Goal: Task Accomplishment & Management: Complete application form

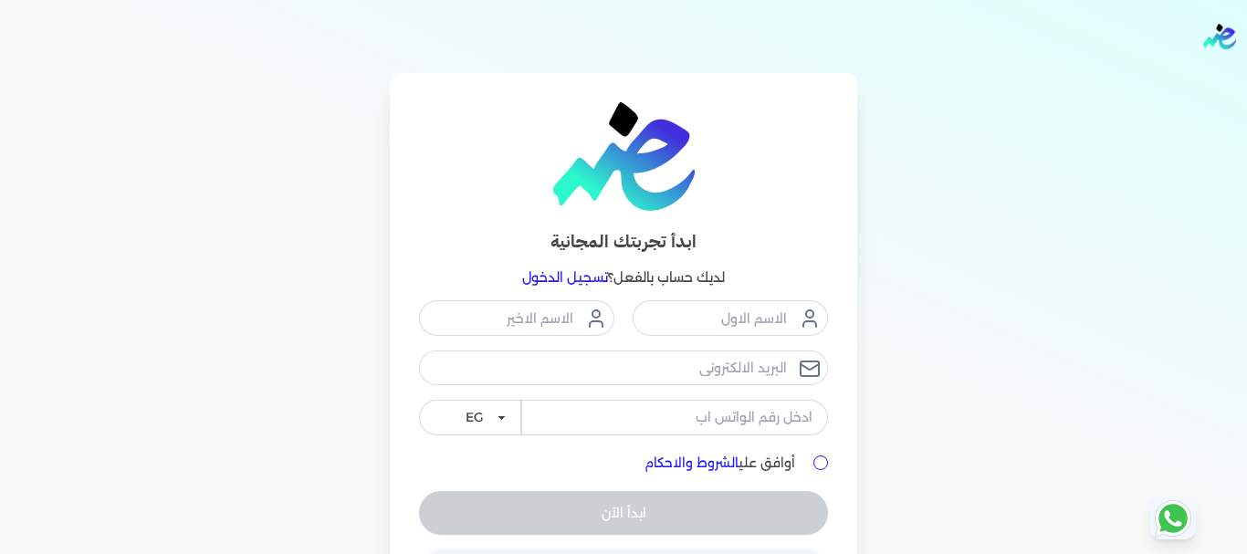
click at [788, 248] on h4 "ابدأ تجربتك المجانية" at bounding box center [623, 242] width 409 height 26
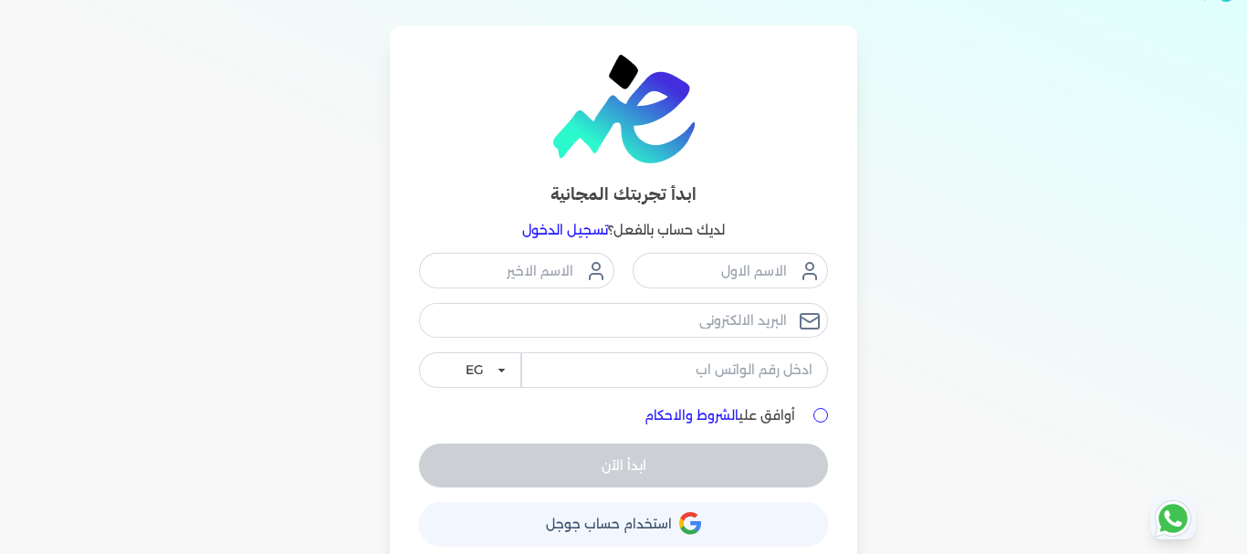
scroll to position [68, 0]
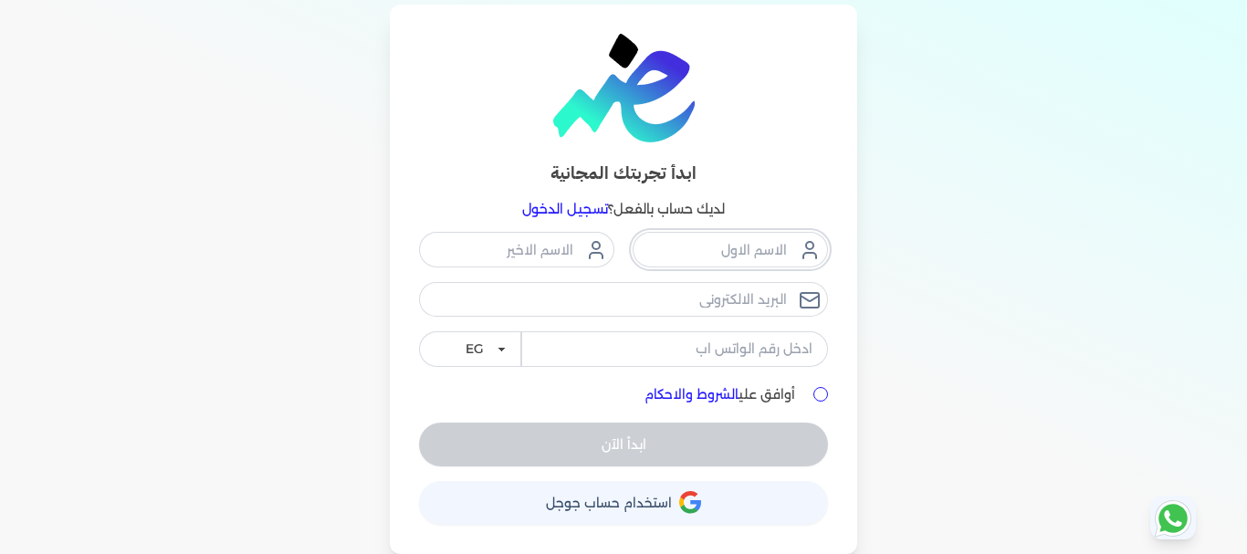
click at [738, 257] on input "text" at bounding box center [730, 249] width 195 height 35
type input "م"
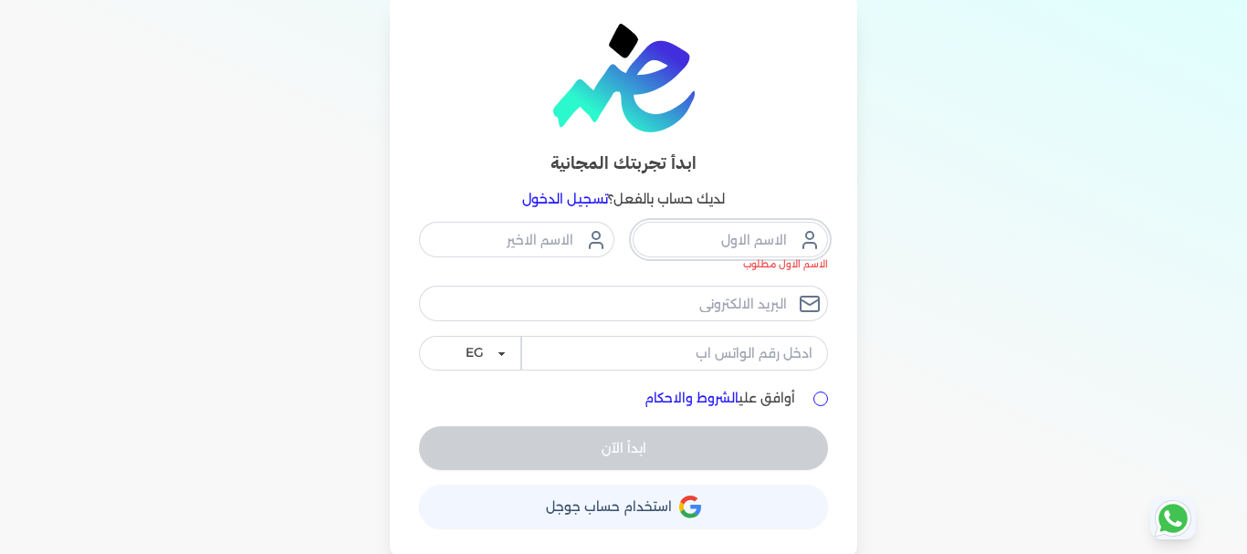
scroll to position [82, 0]
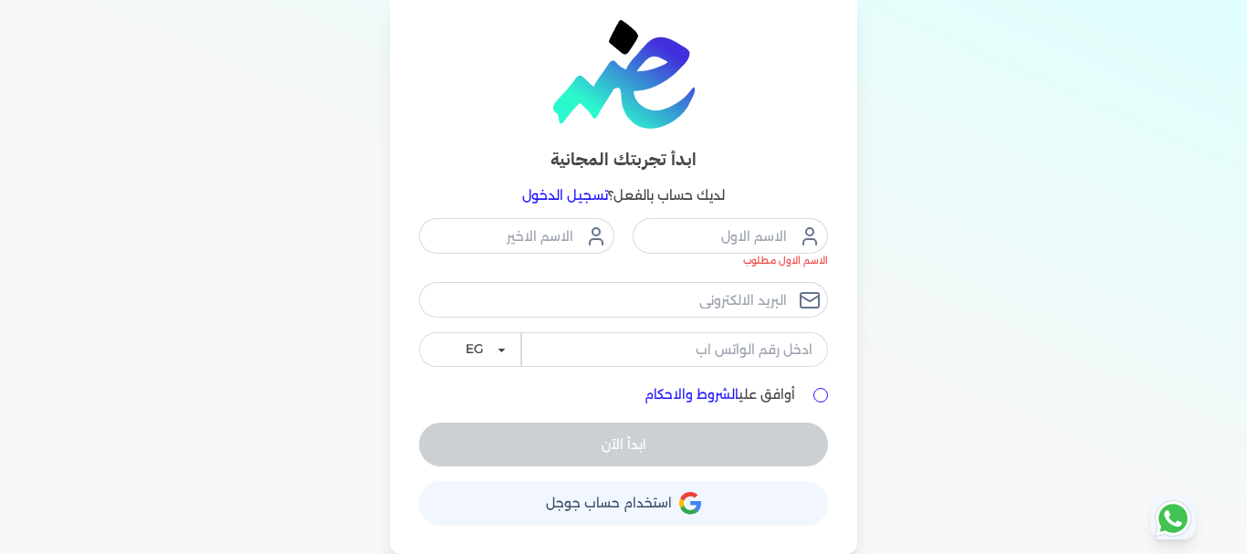
click at [663, 498] on span "استخدام حساب جوجل" at bounding box center [609, 503] width 126 height 13
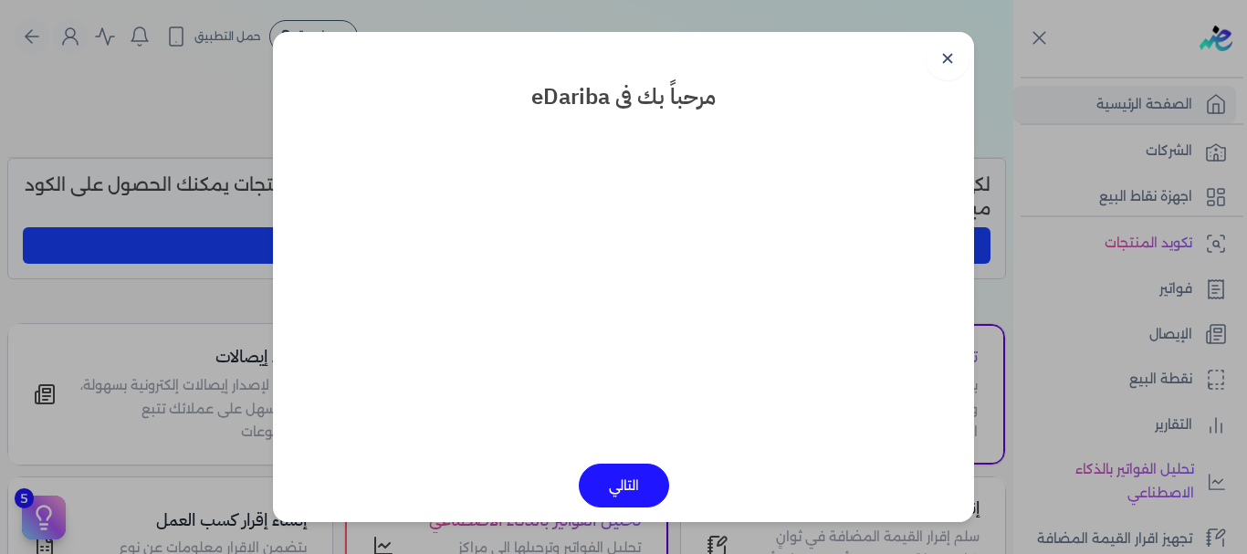
click at [655, 476] on button "التالي" at bounding box center [624, 486] width 90 height 44
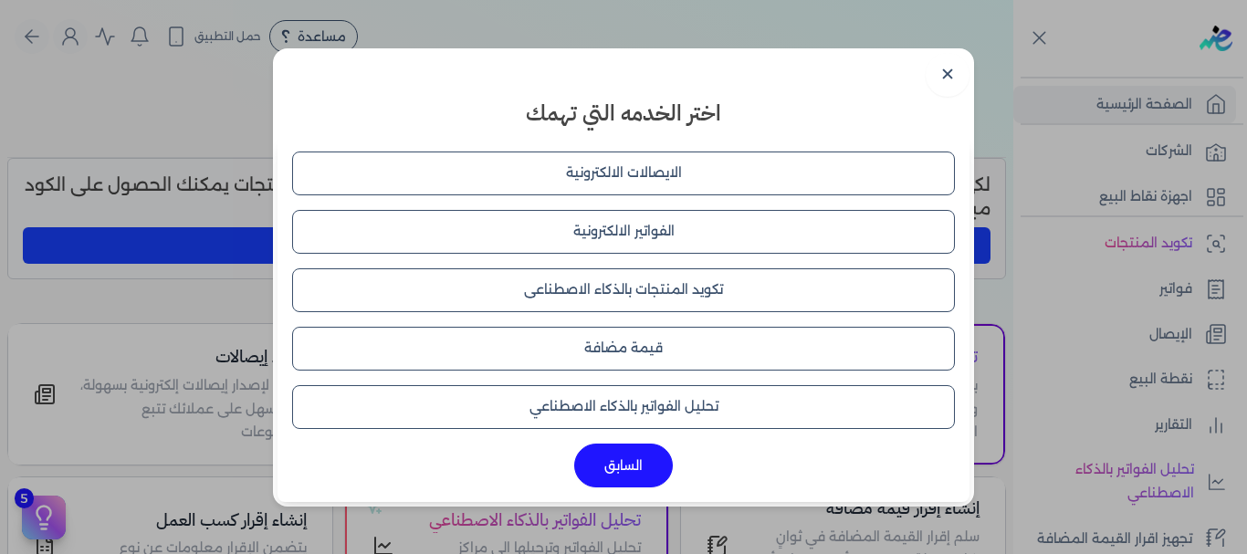
click at [662, 179] on button "الايصالات الالكترونية" at bounding box center [623, 174] width 663 height 44
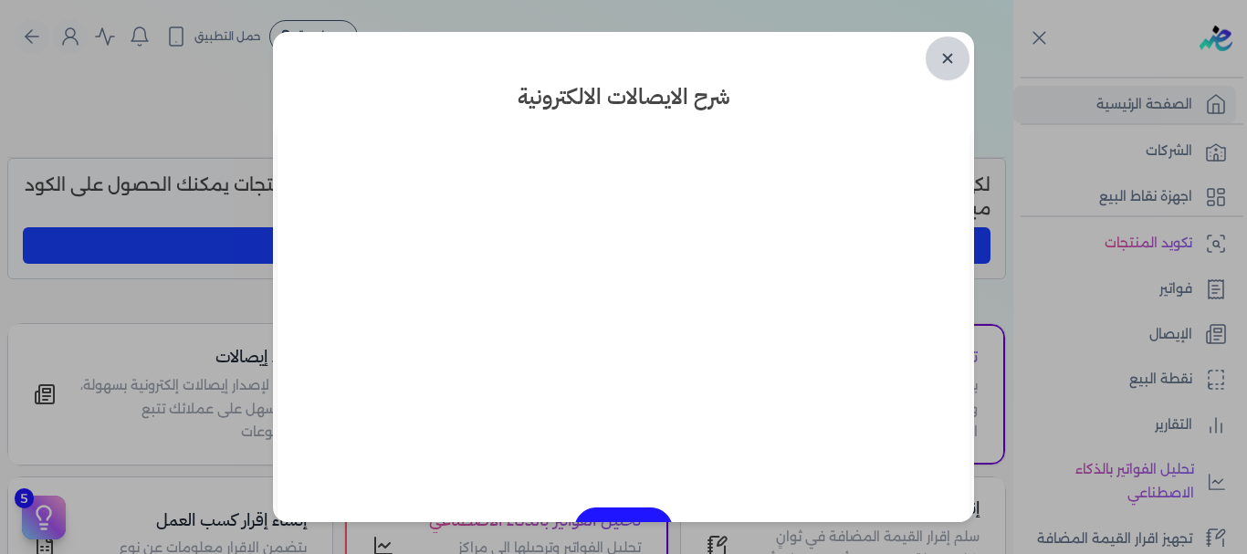
click at [956, 58] on link "✕" at bounding box center [948, 59] width 44 height 44
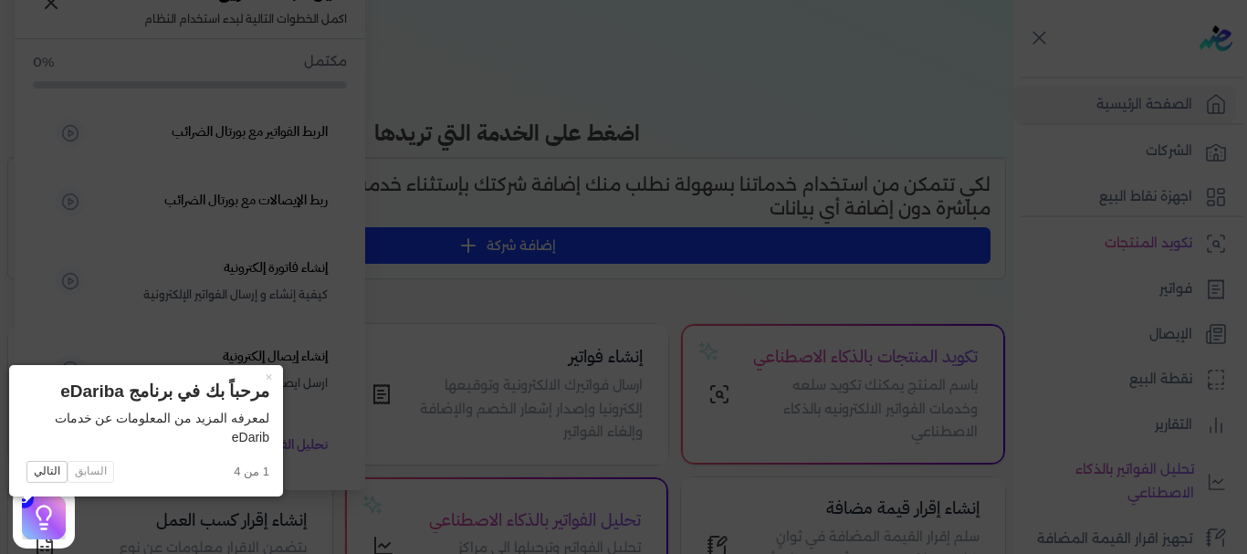
click at [35, 506] on icon at bounding box center [43, 517] width 27 height 27
click at [254, 378] on button "×" at bounding box center [268, 378] width 29 height 26
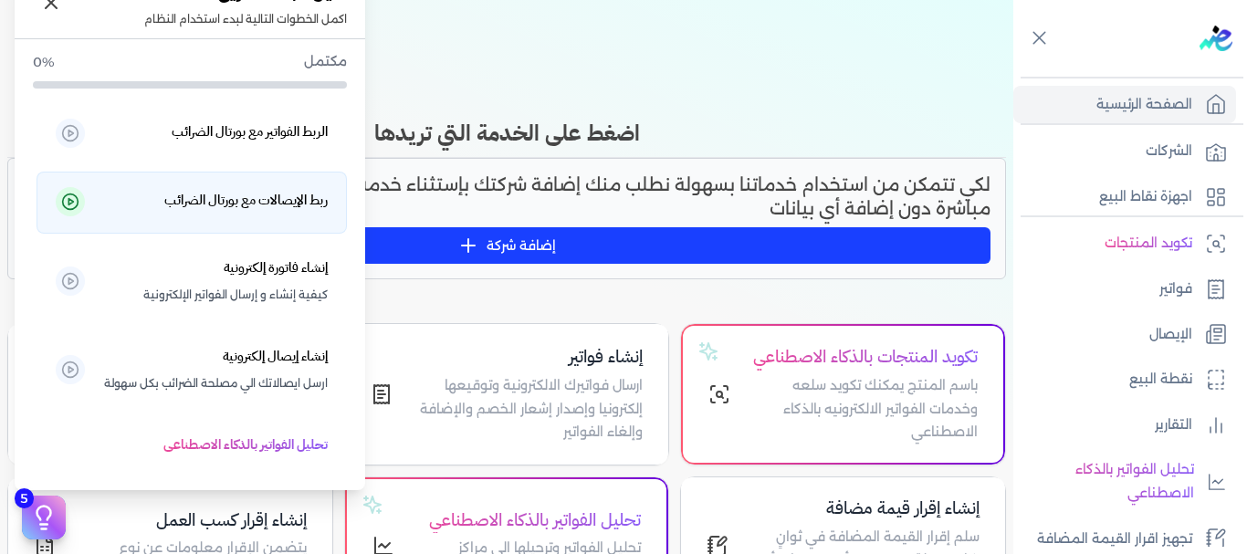
click at [289, 199] on h5 "ربط الإيصالات مع بورتال الضرائب" at bounding box center [245, 201] width 163 height 24
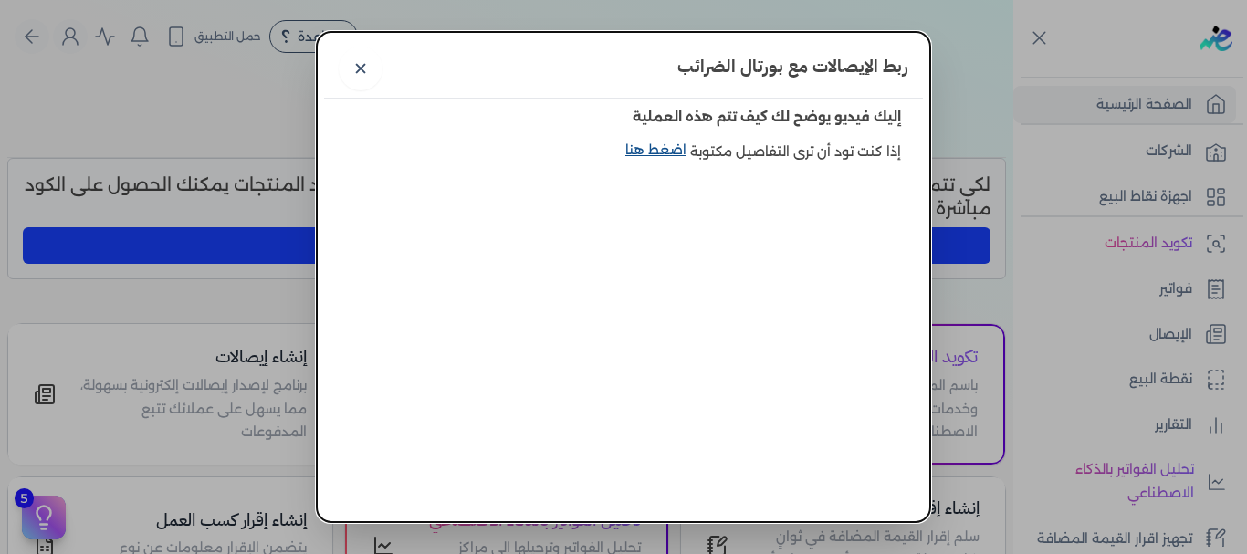
click at [668, 152] on link "اضغط هنا" at bounding box center [657, 162] width 65 height 42
click at [381, 73] on link "✕" at bounding box center [361, 69] width 44 height 44
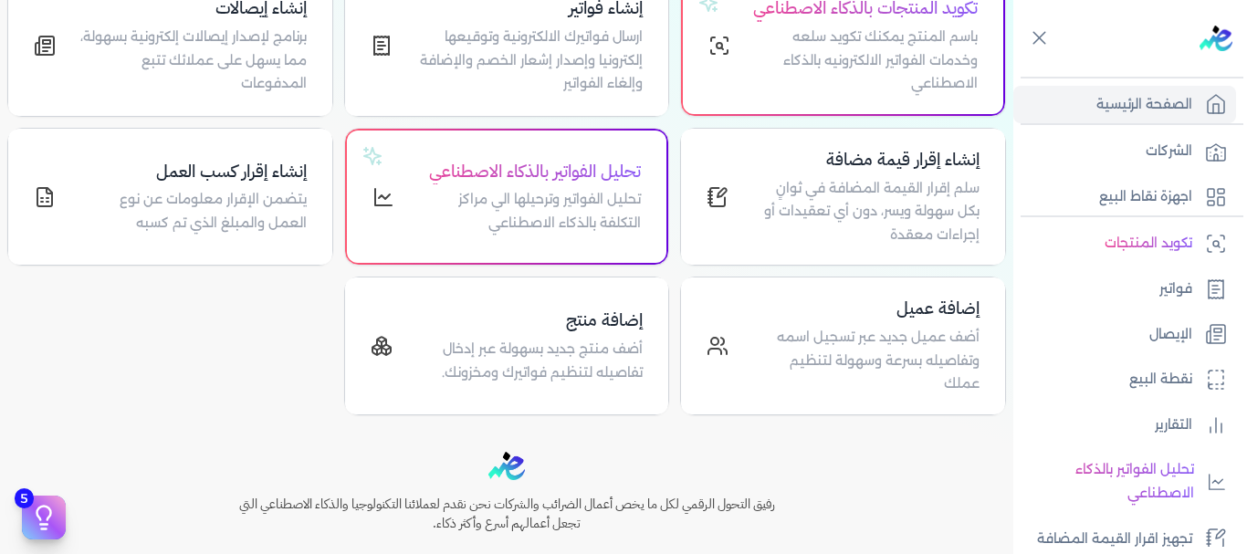
scroll to position [331, 0]
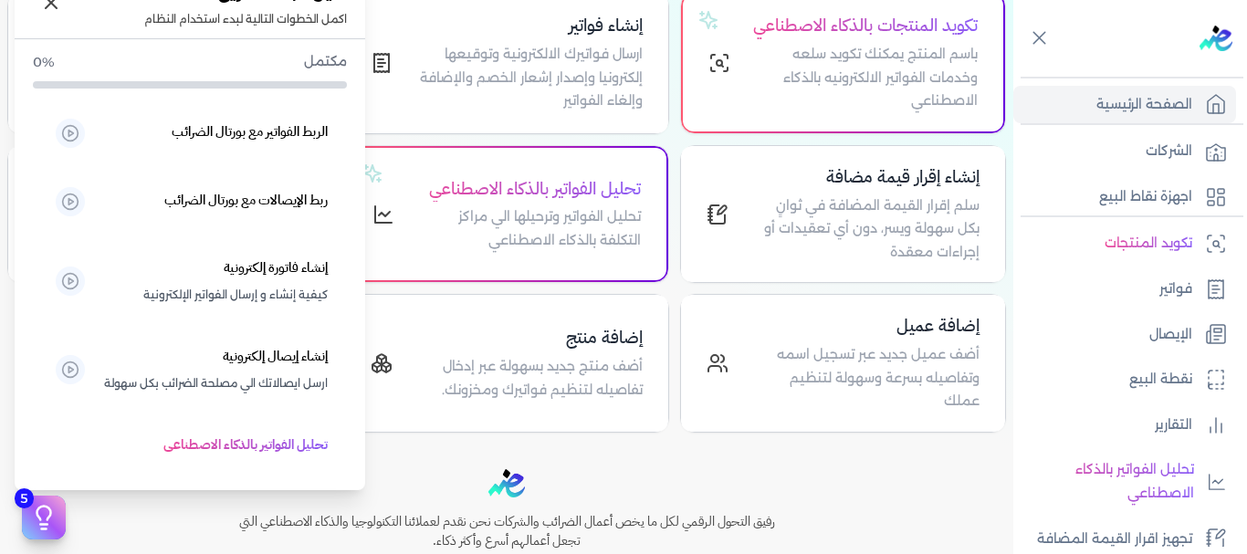
click at [41, 517] on icon at bounding box center [43, 517] width 27 height 27
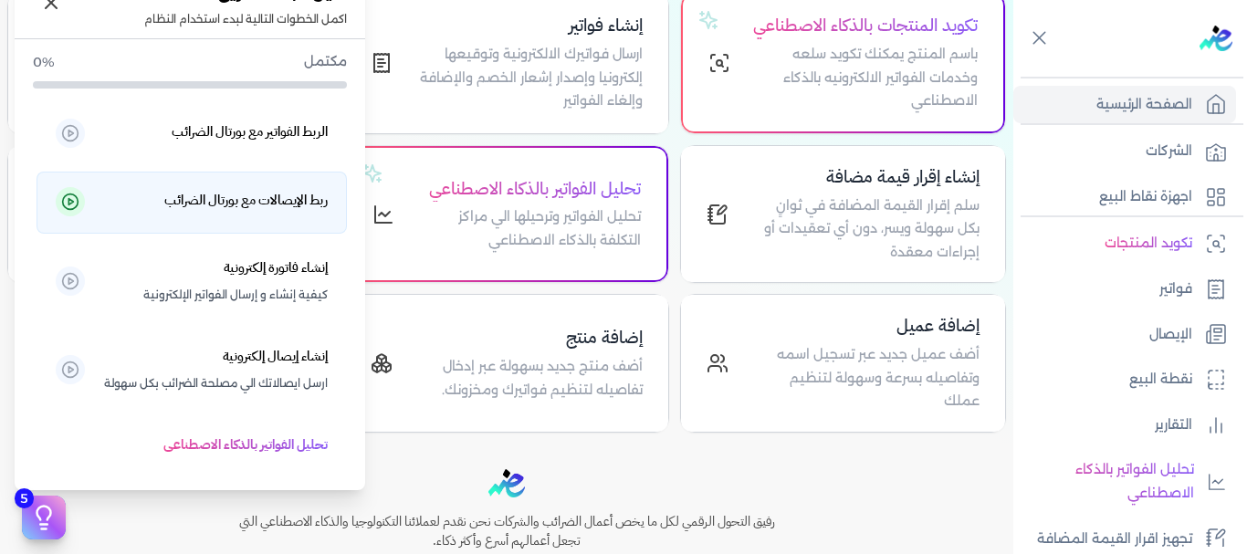
click at [224, 206] on h5 "ربط الإيصالات مع بورتال الضرائب" at bounding box center [245, 201] width 163 height 24
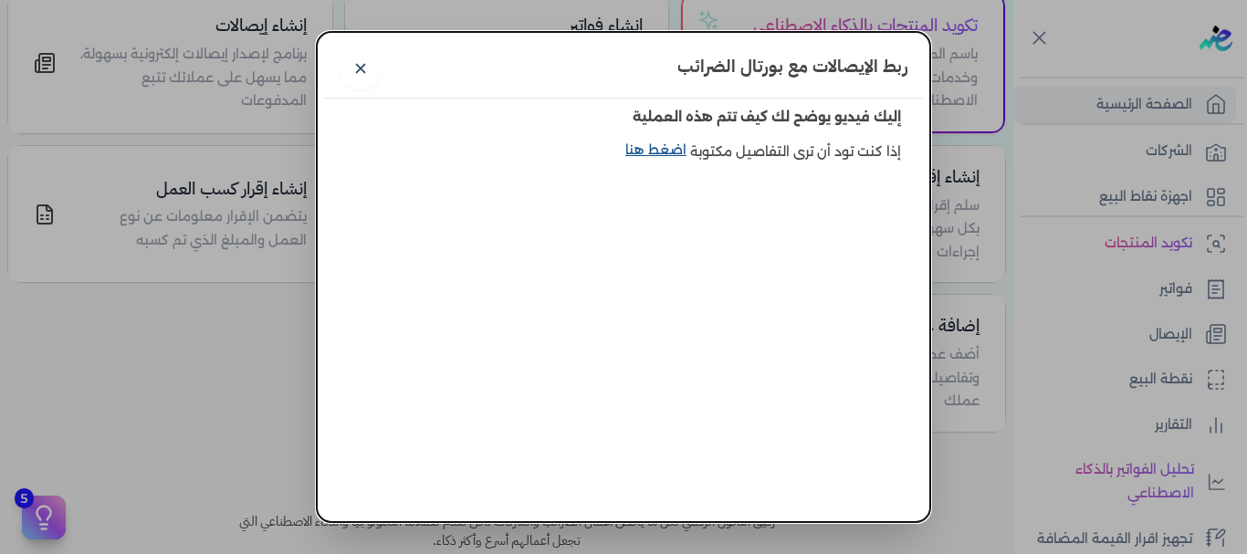
click at [655, 155] on link "اضغط هنا" at bounding box center [657, 162] width 65 height 42
click at [362, 83] on link "✕" at bounding box center [361, 69] width 44 height 44
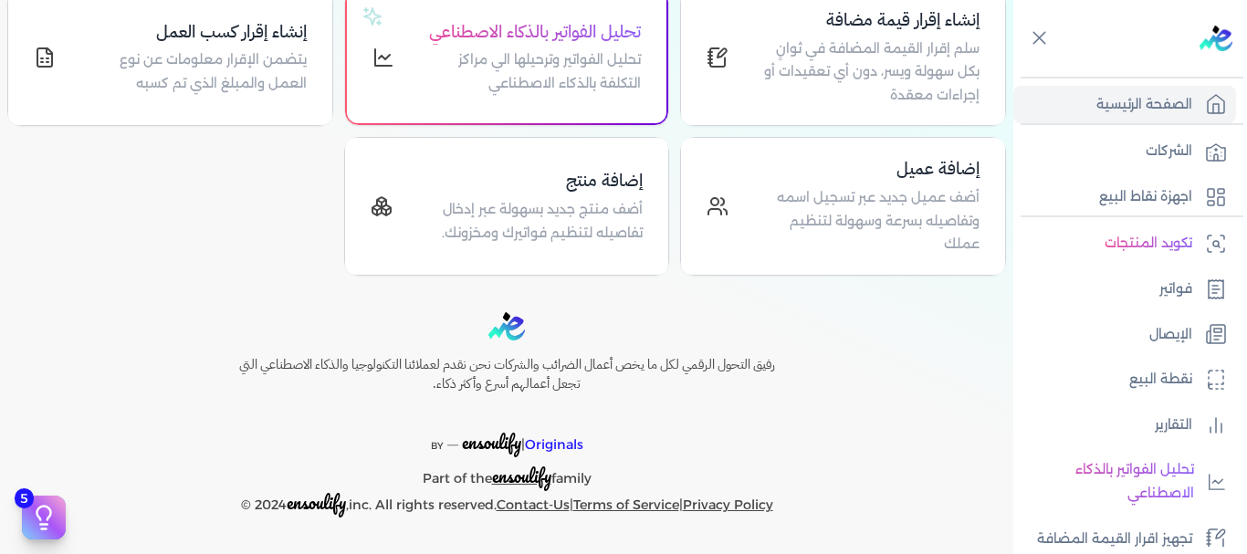
scroll to position [0, 0]
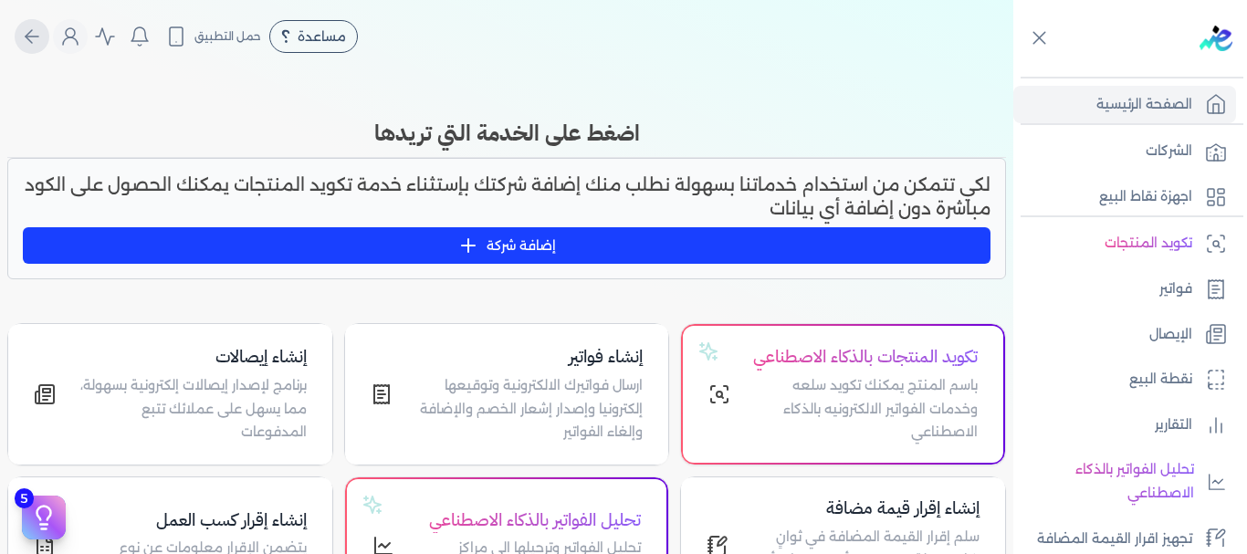
click at [26, 40] on button "Global" at bounding box center [32, 36] width 35 height 35
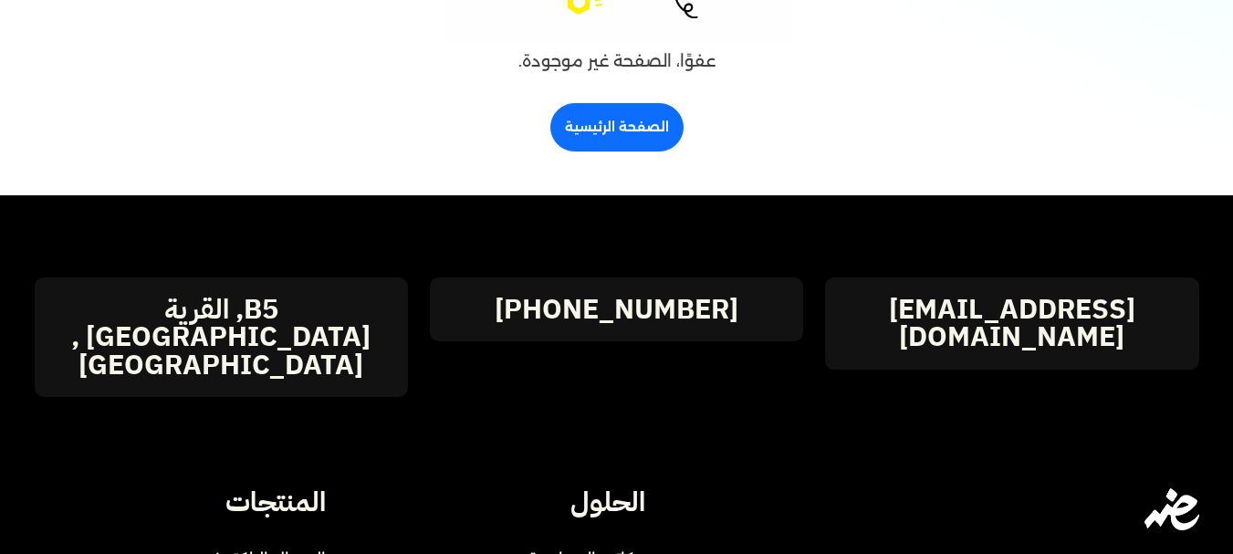
scroll to position [205, 0]
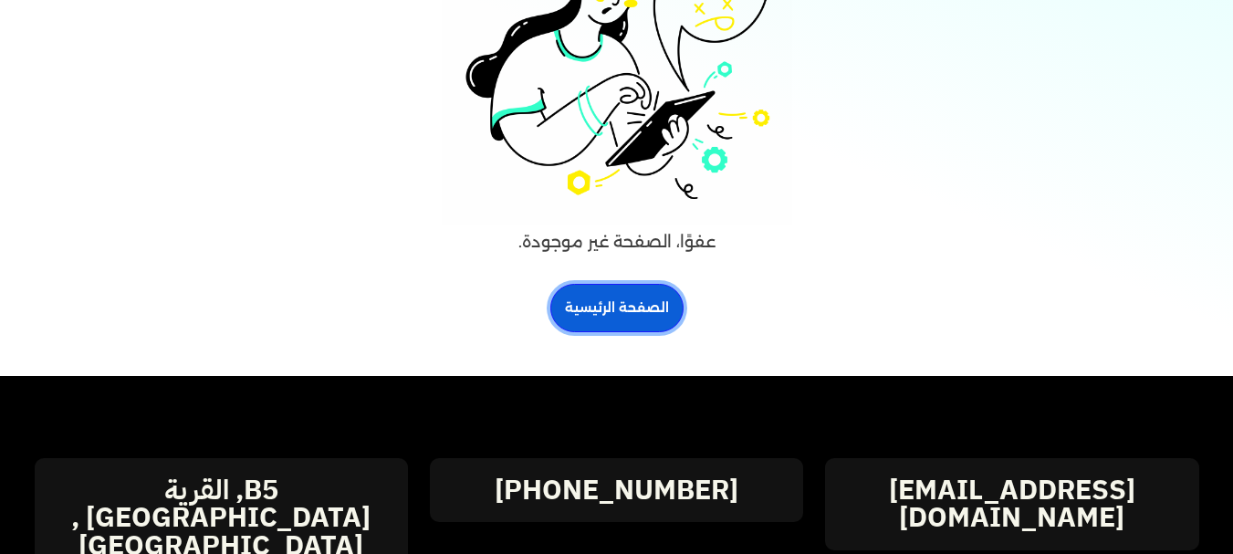
click at [607, 304] on link "الصفحة الرئيسية" at bounding box center [617, 308] width 133 height 48
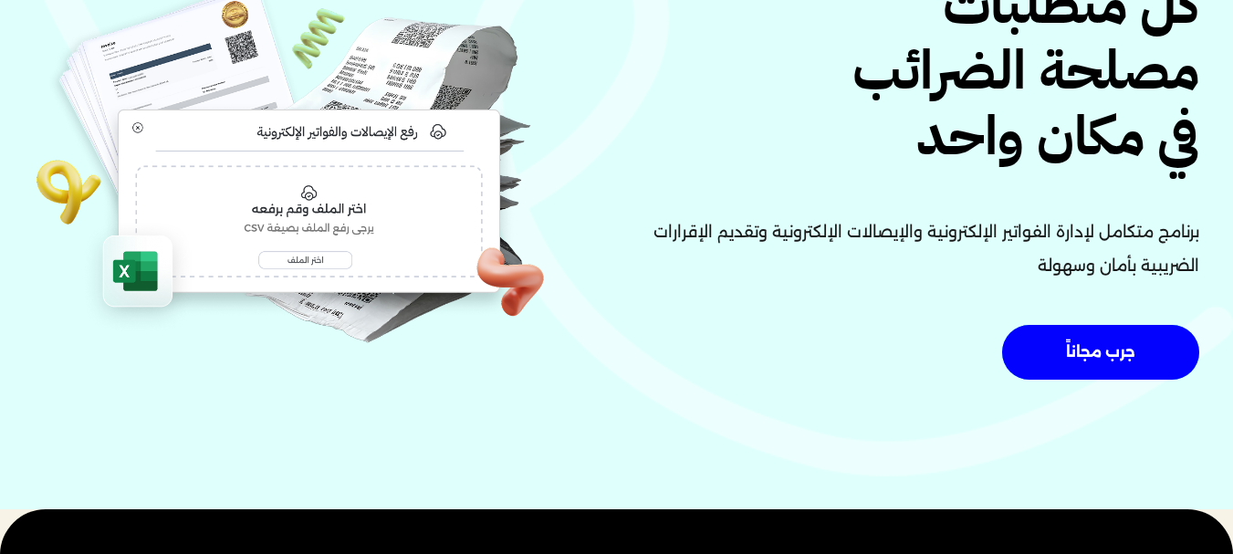
scroll to position [183, 0]
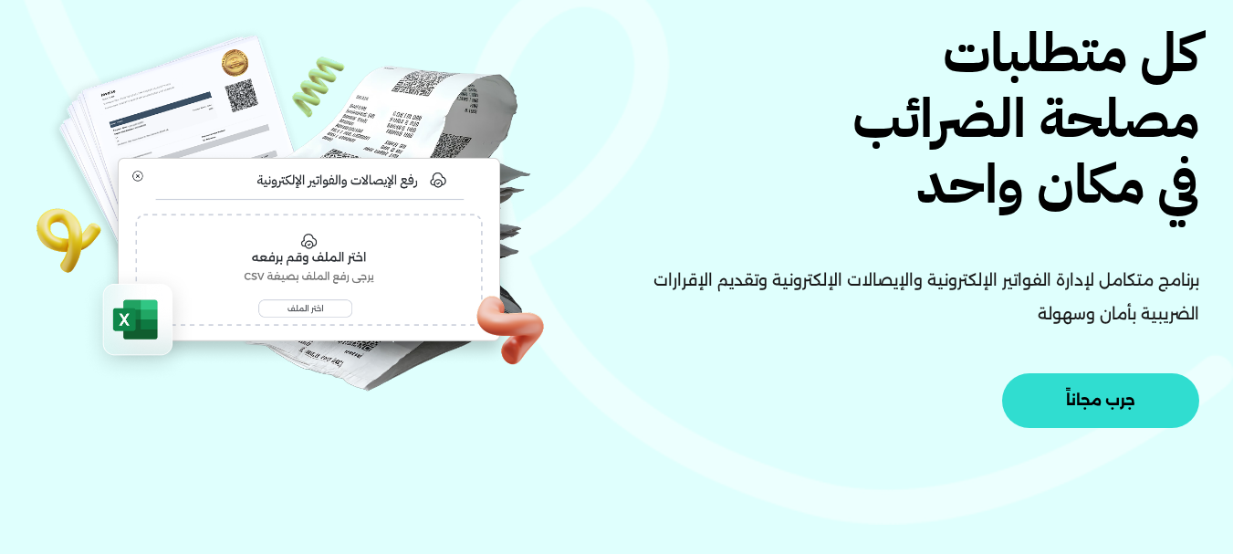
click at [1091, 403] on span "جرب مجاناً" at bounding box center [1100, 400] width 69 height 15
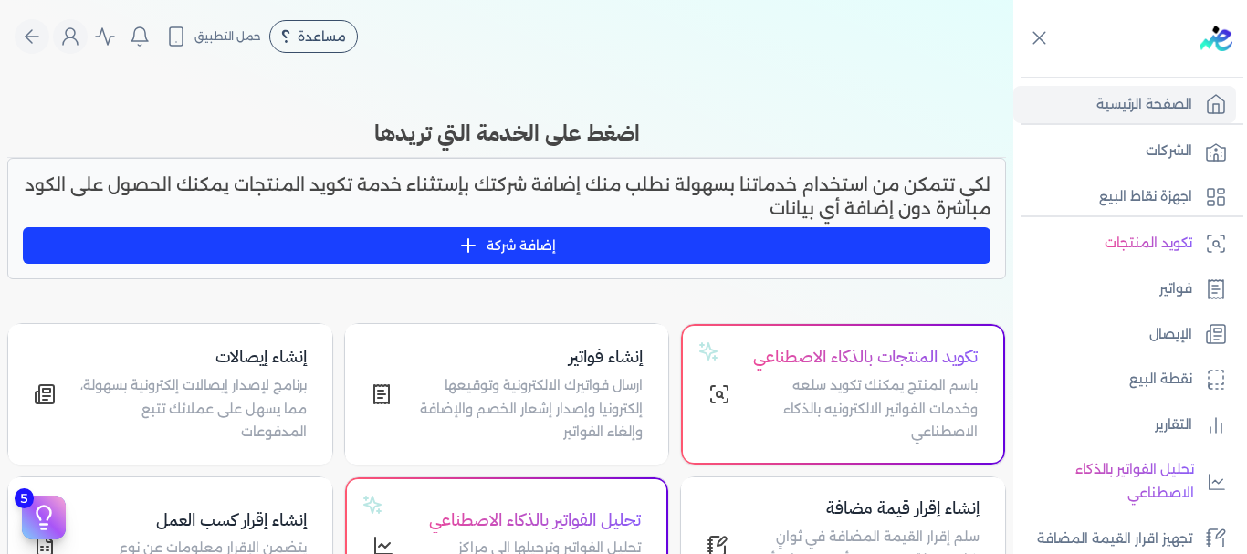
click at [491, 241] on button "إضافة شركة" at bounding box center [507, 245] width 968 height 37
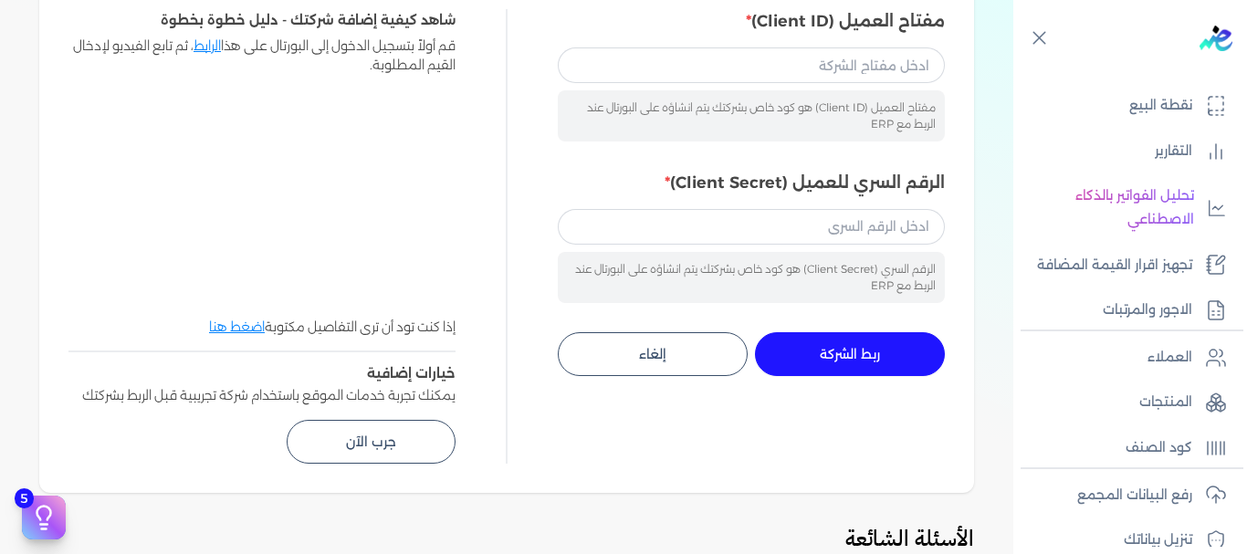
scroll to position [183, 0]
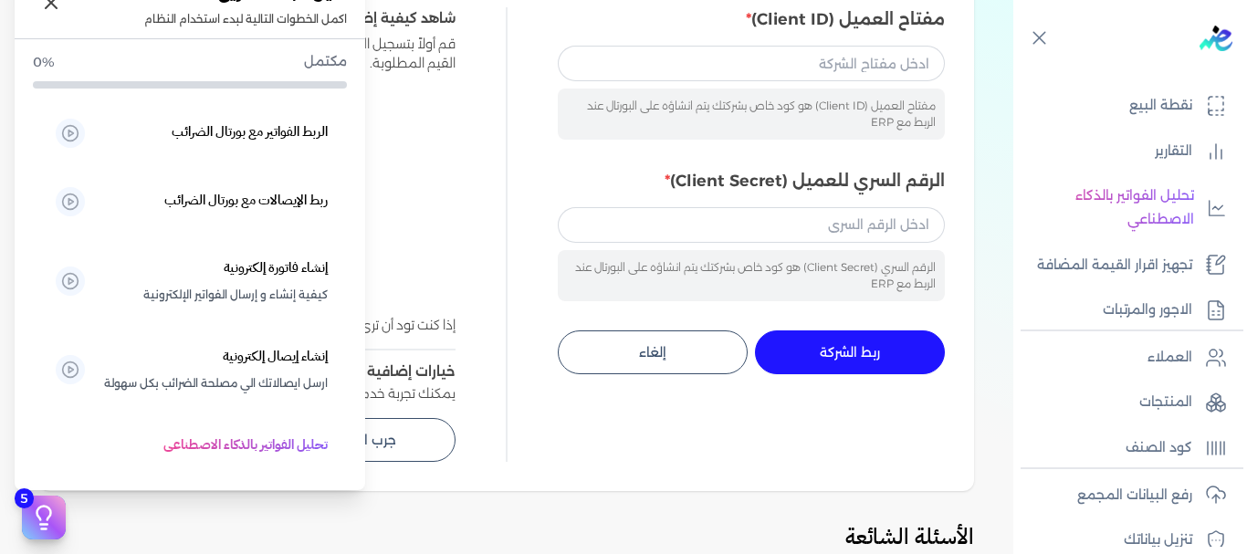
click at [33, 521] on icon at bounding box center [43, 517] width 27 height 27
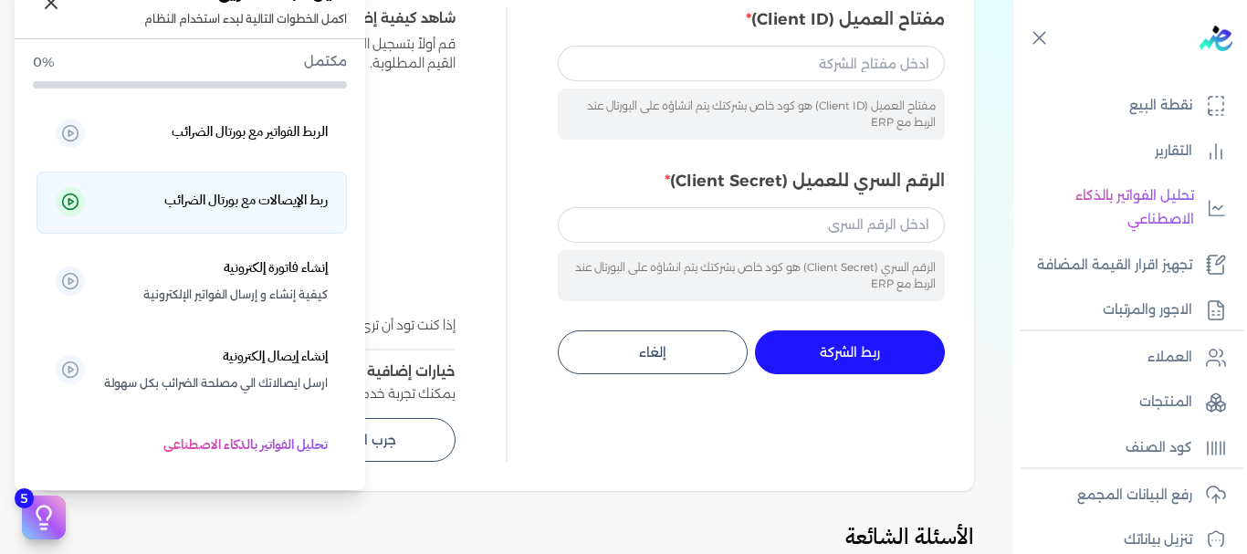
click at [209, 205] on h5 "ربط الإيصالات مع بورتال الضرائب" at bounding box center [245, 201] width 163 height 24
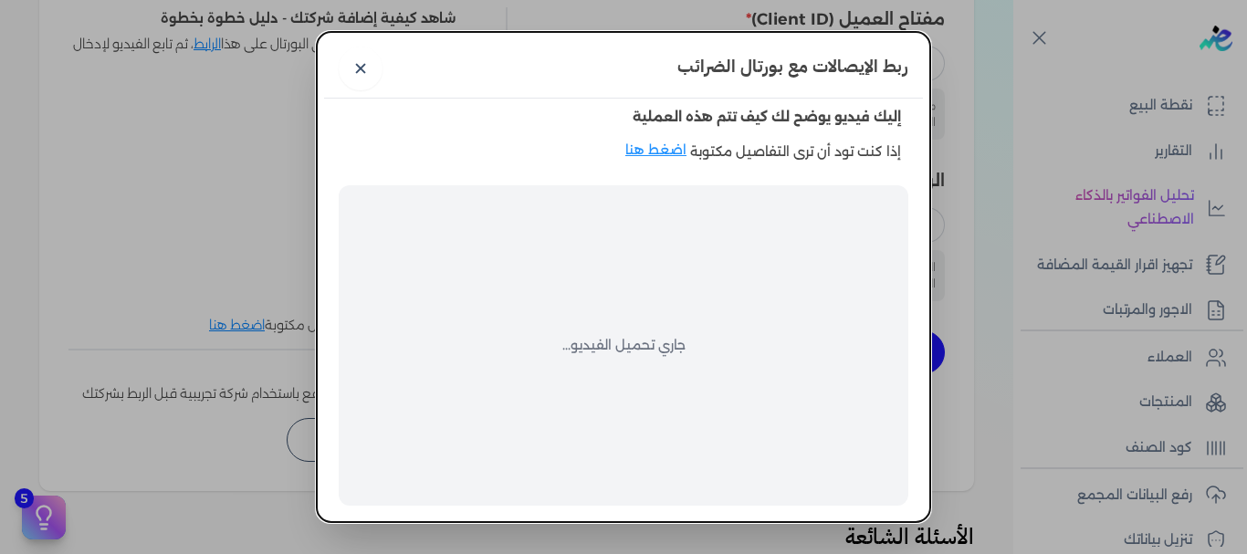
scroll to position [68, 0]
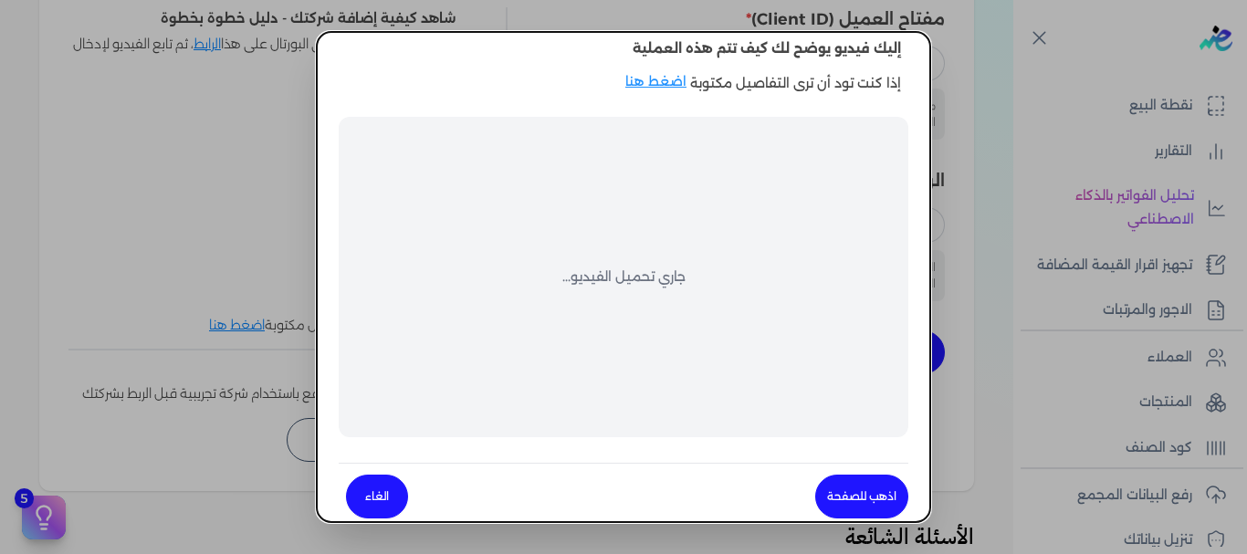
click at [857, 499] on link "اذهب للصفحة" at bounding box center [861, 497] width 93 height 44
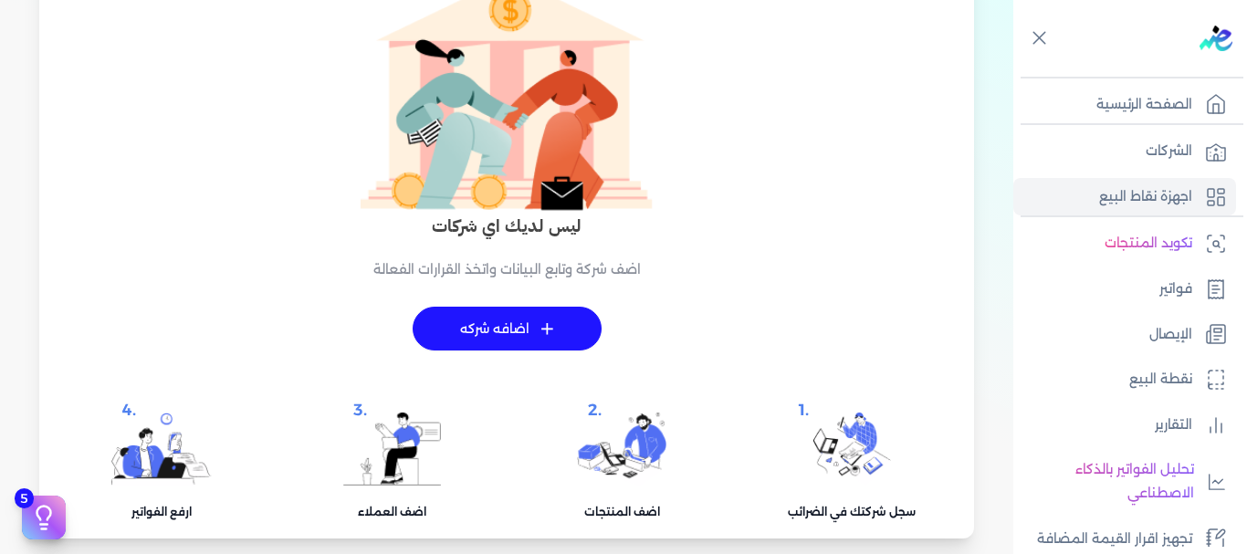
scroll to position [121, 0]
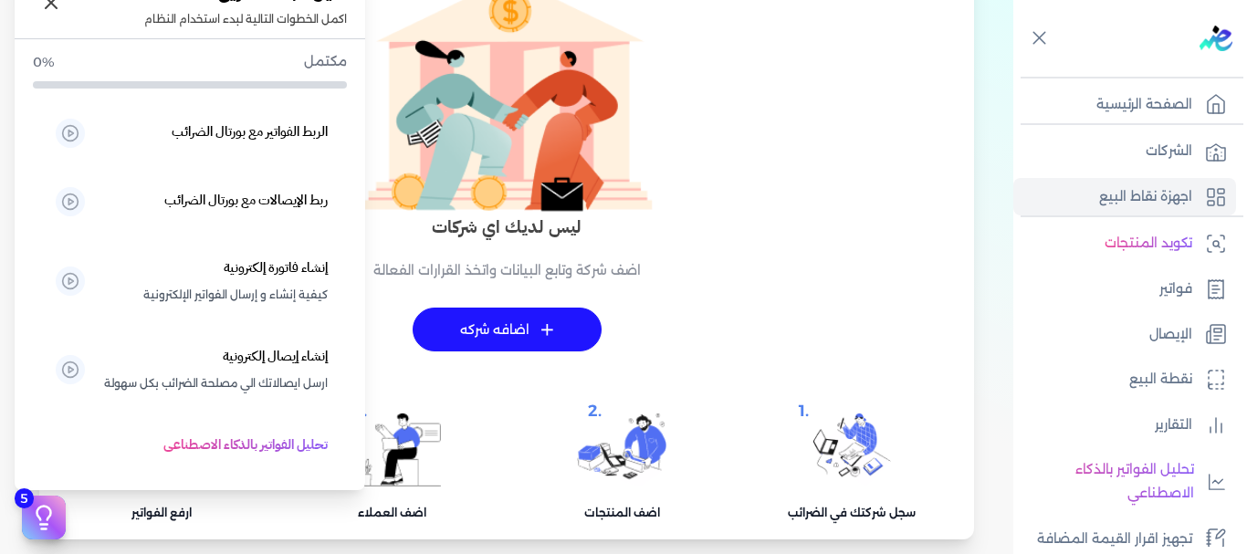
click at [36, 519] on icon at bounding box center [43, 517] width 27 height 27
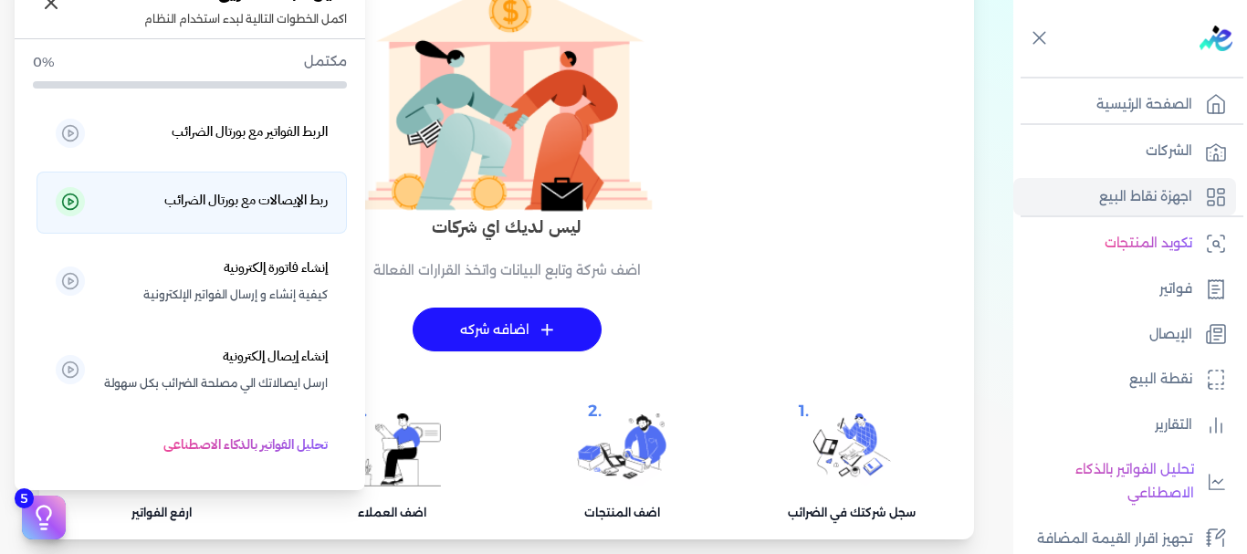
click at [275, 201] on h5 "ربط الإيصالات مع بورتال الضرائب" at bounding box center [245, 201] width 163 height 24
